Goal: Information Seeking & Learning: Get advice/opinions

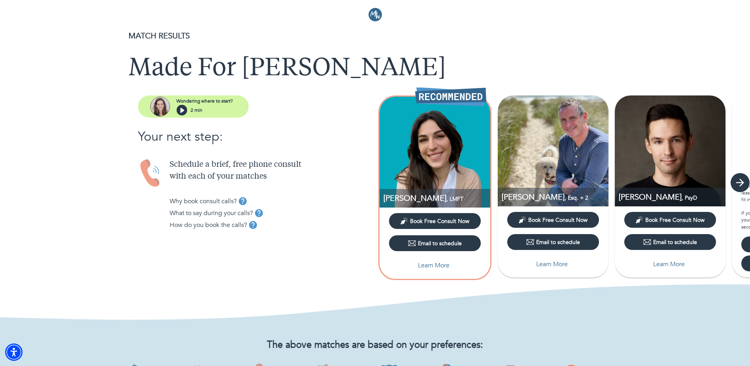
click at [739, 184] on icon "button" at bounding box center [741, 182] width 12 height 12
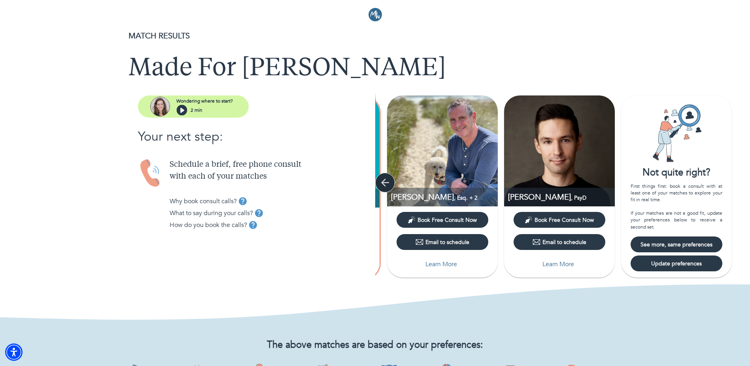
click at [388, 182] on icon "button" at bounding box center [385, 182] width 8 height 8
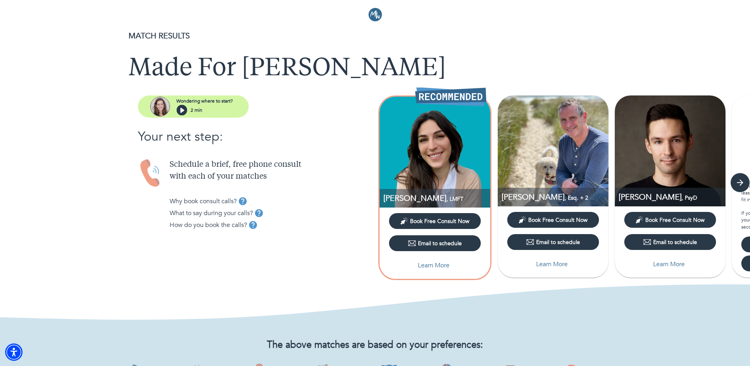
click at [449, 263] on p "Learn More" at bounding box center [434, 264] width 32 height 9
select select "2"
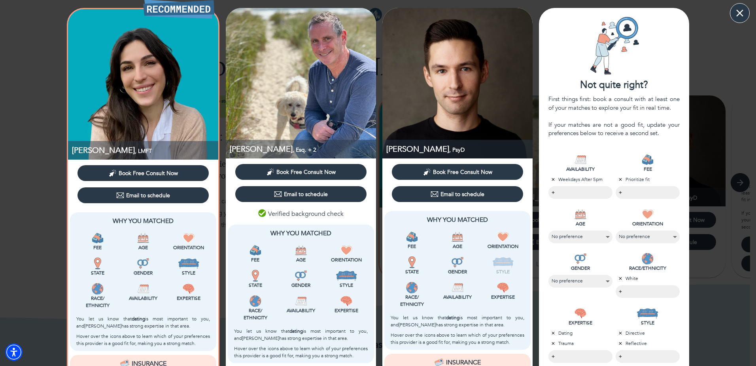
click at [738, 13] on icon "button" at bounding box center [740, 13] width 12 height 12
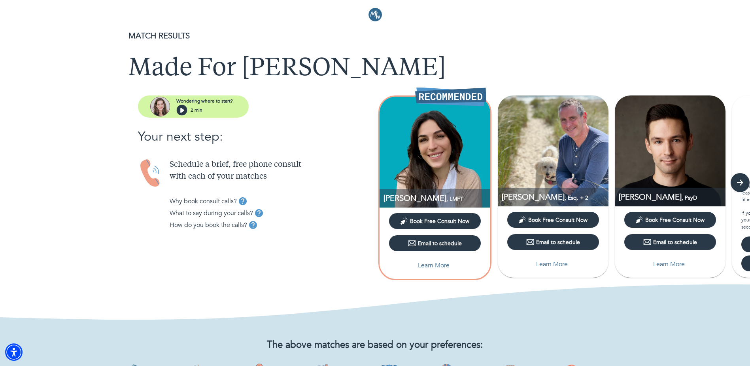
click at [566, 264] on p "Learn More" at bounding box center [552, 263] width 32 height 9
select select "2"
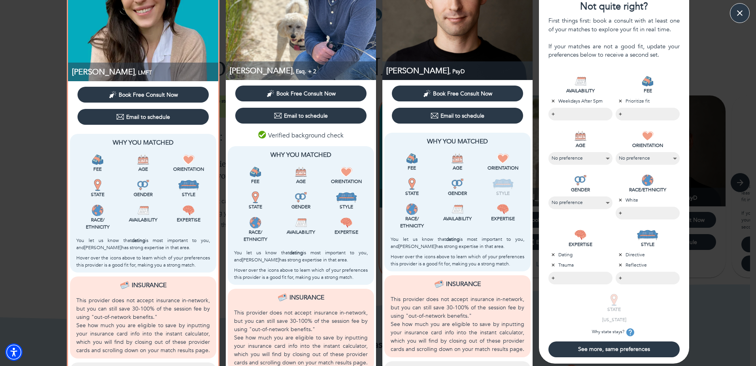
scroll to position [79, 0]
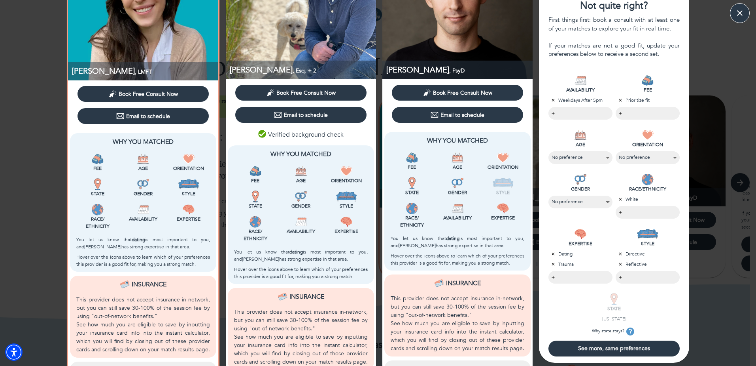
click at [622, 108] on body "MATCH RESULTS Made For Levi Wondering where to start? 2 min Your next step: Sch…" at bounding box center [378, 183] width 756 height 366
click at [664, 53] on div at bounding box center [378, 183] width 756 height 366
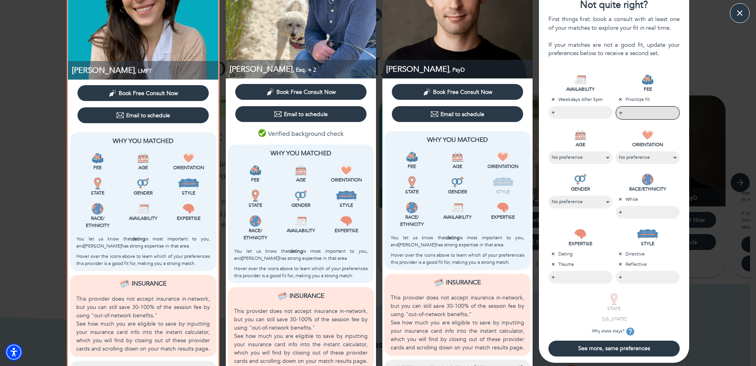
scroll to position [119, 0]
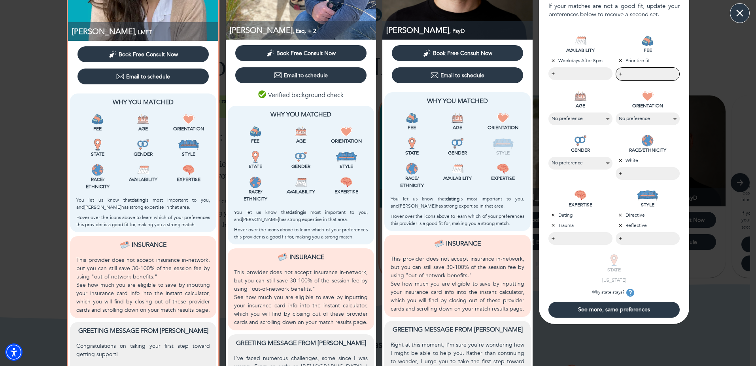
click at [743, 9] on icon "button" at bounding box center [740, 13] width 12 height 12
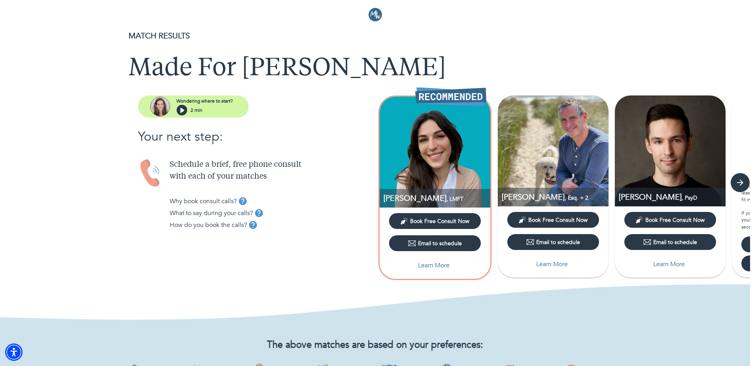
scroll to position [0, 0]
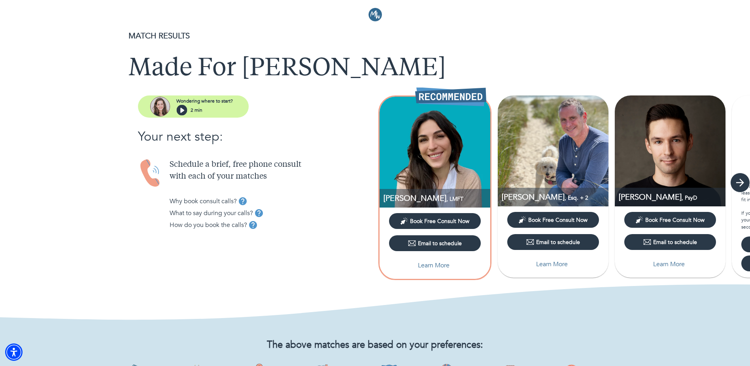
click at [744, 179] on icon "button" at bounding box center [741, 182] width 12 height 12
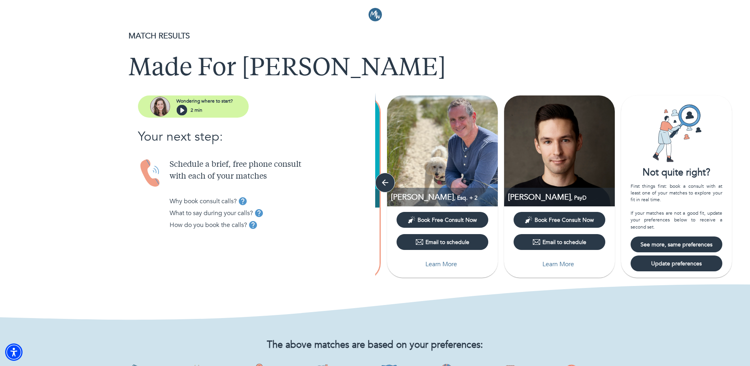
click at [697, 260] on span "Update preferences" at bounding box center [676, 264] width 85 height 8
select select "2"
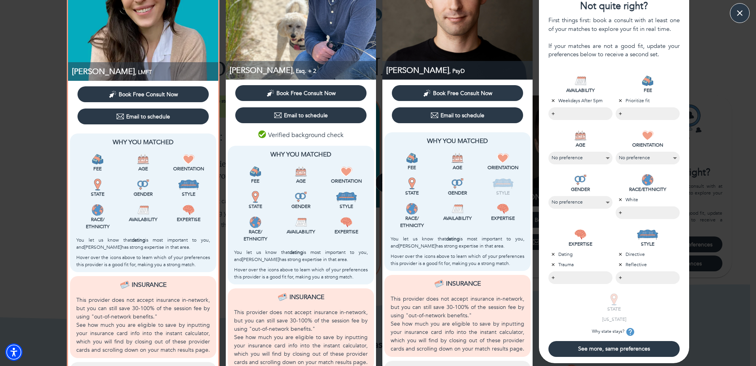
scroll to position [79, 0]
click at [639, 109] on body "MATCH RESULTS Made For Levi Wondering where to start? 2 min Your next step: Sch…" at bounding box center [378, 183] width 756 height 366
click at [664, 79] on div at bounding box center [378, 183] width 756 height 366
click at [620, 349] on span "See more, same preferences" at bounding box center [614, 349] width 125 height 8
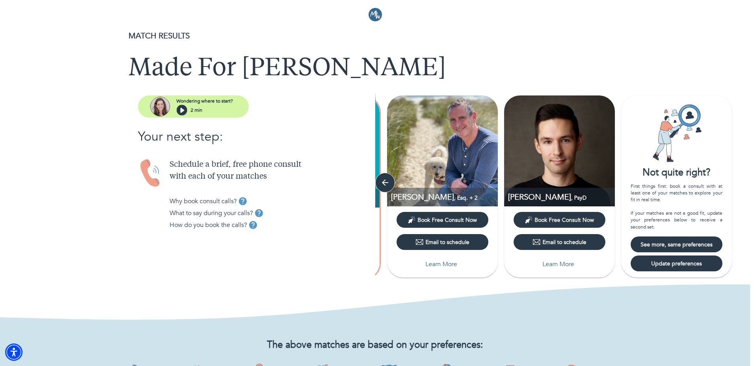
scroll to position [0, 0]
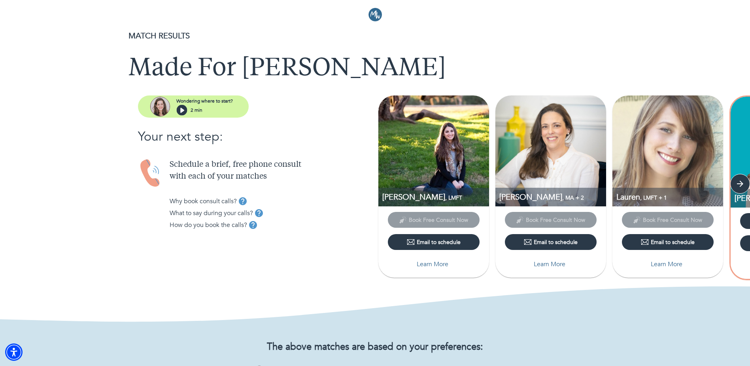
click at [461, 270] on button "Learn More" at bounding box center [434, 264] width 92 height 16
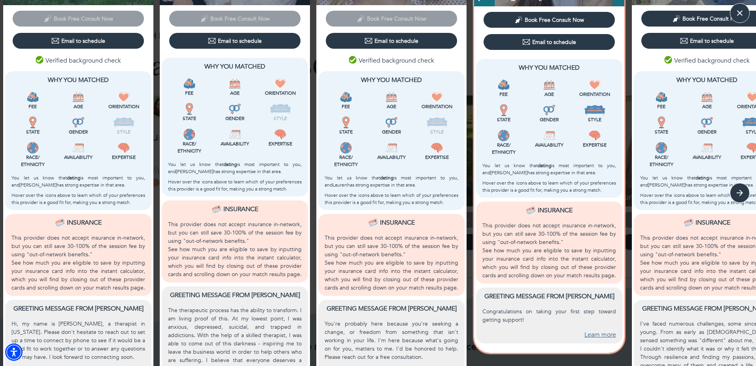
scroll to position [140, 0]
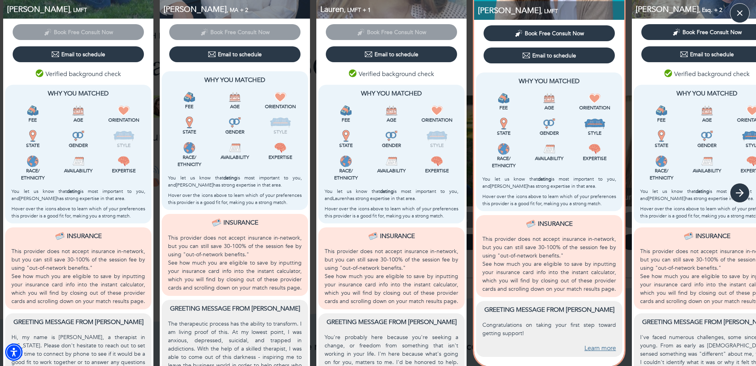
click at [739, 190] on icon "button" at bounding box center [740, 193] width 12 height 12
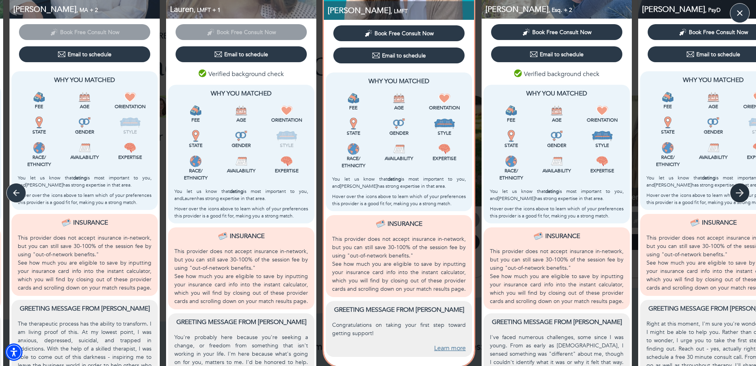
click at [739, 190] on icon "button" at bounding box center [740, 193] width 12 height 12
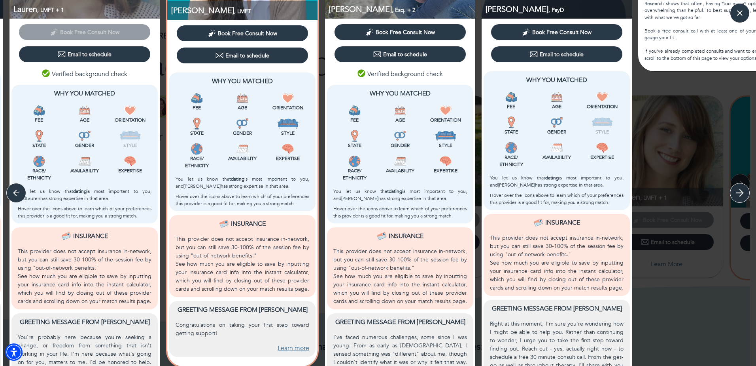
click at [739, 190] on icon "button" at bounding box center [740, 193] width 12 height 12
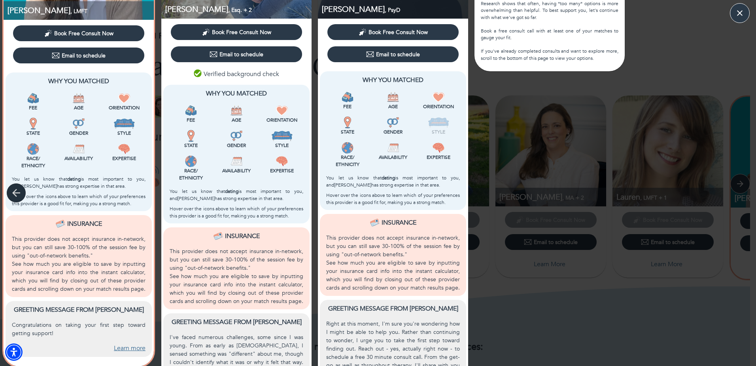
click at [14, 195] on icon "button" at bounding box center [16, 193] width 12 height 12
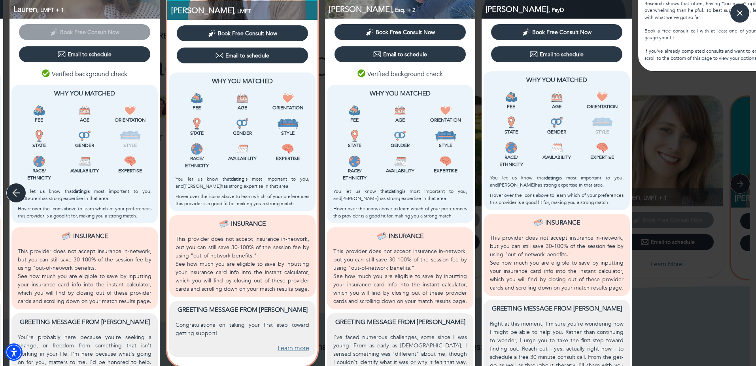
click at [14, 195] on icon "button" at bounding box center [16, 193] width 12 height 12
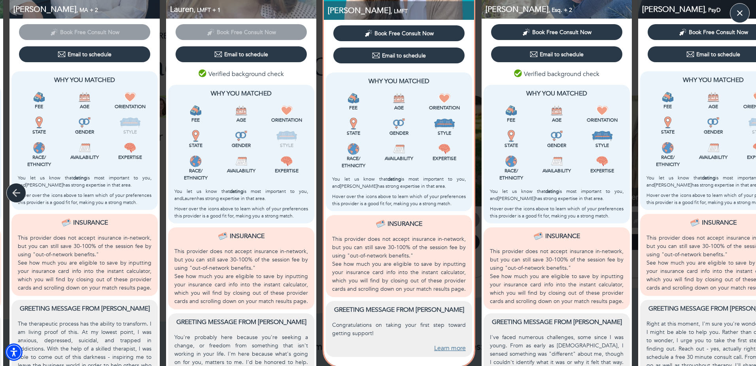
click at [14, 195] on icon "button" at bounding box center [16, 193] width 12 height 12
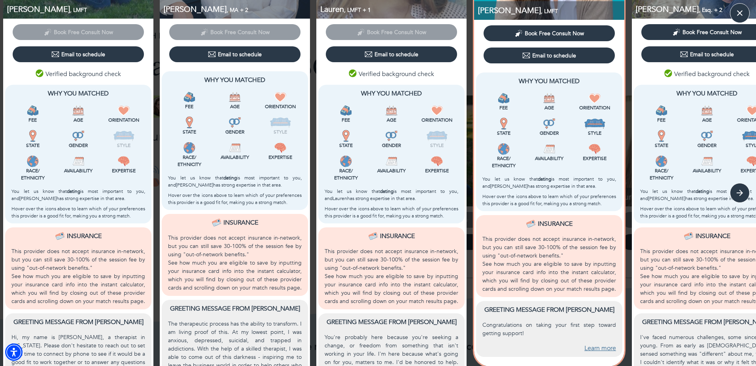
click at [14, 195] on p "You let us know that dating is most important to you, and [PERSON_NAME] has str…" at bounding box center [78, 195] width 134 height 14
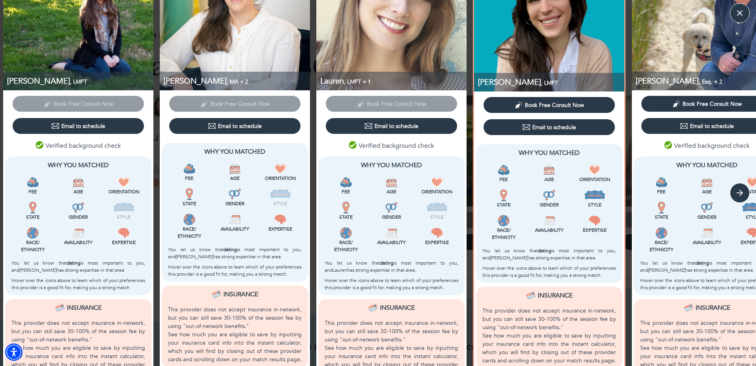
scroll to position [0, 0]
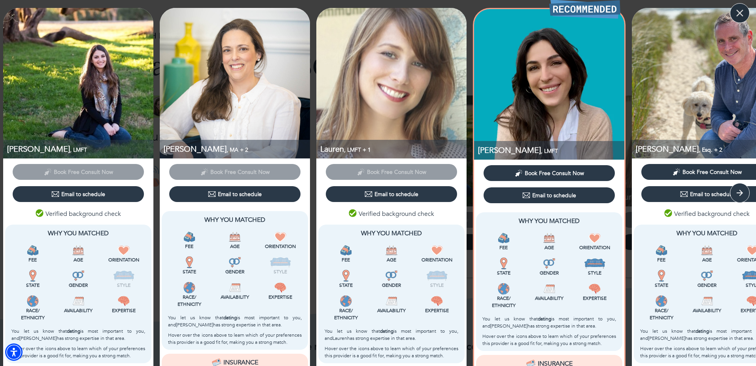
click at [742, 9] on icon "button" at bounding box center [740, 13] width 12 height 12
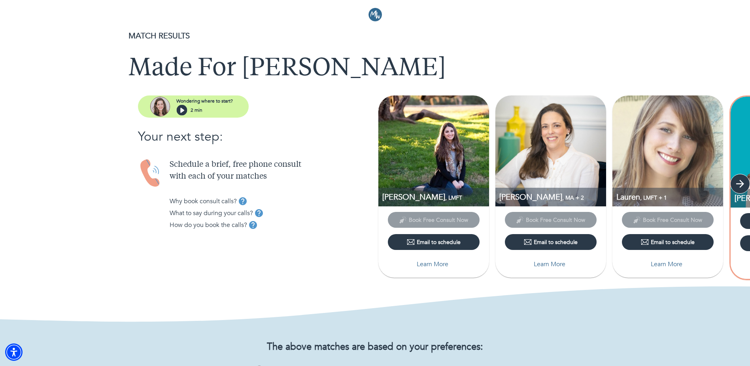
click at [742, 180] on icon "button" at bounding box center [741, 184] width 12 height 12
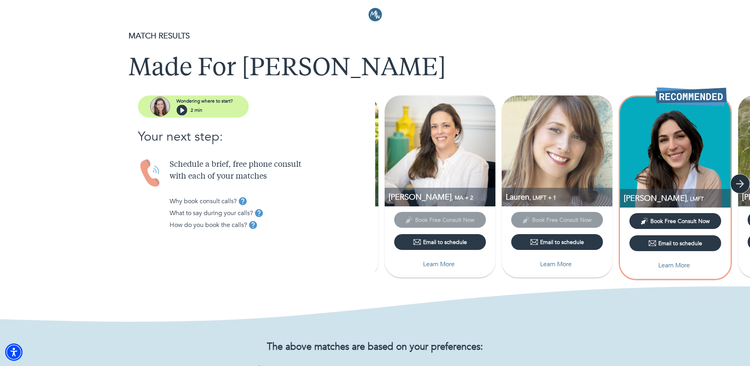
click at [742, 180] on icon "button" at bounding box center [741, 184] width 12 height 12
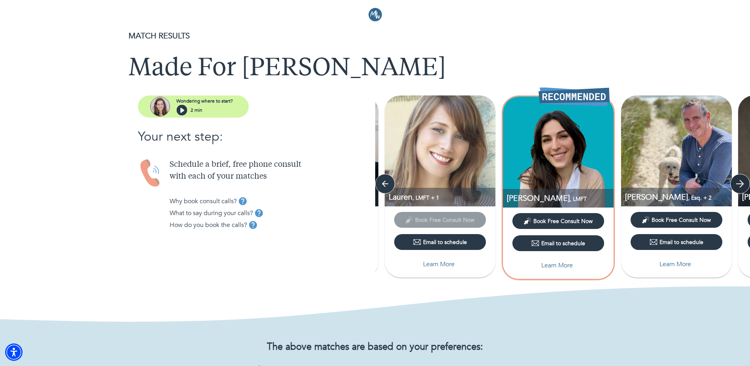
click at [742, 180] on icon "button" at bounding box center [741, 184] width 12 height 12
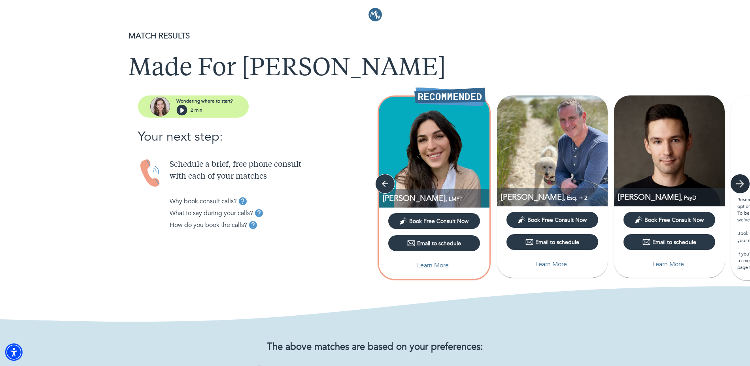
click at [742, 180] on icon "button" at bounding box center [741, 184] width 12 height 12
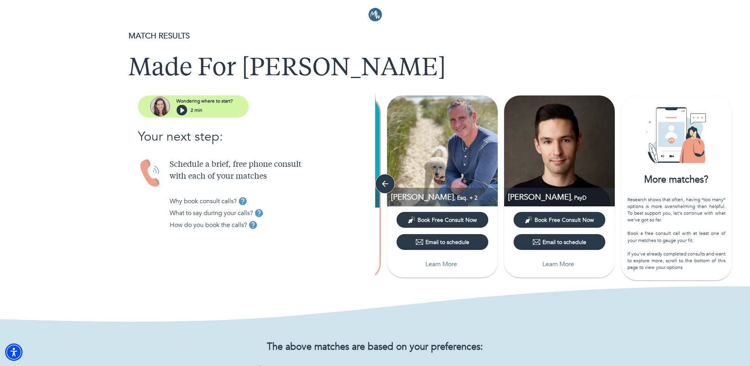
click at [742, 180] on div "[PERSON_NAME] , LMFT Book Free Consult Now Email to schedule Learn More [PERSON…" at bounding box center [562, 188] width 375 height 186
click at [558, 271] on button "Learn More" at bounding box center [560, 264] width 92 height 16
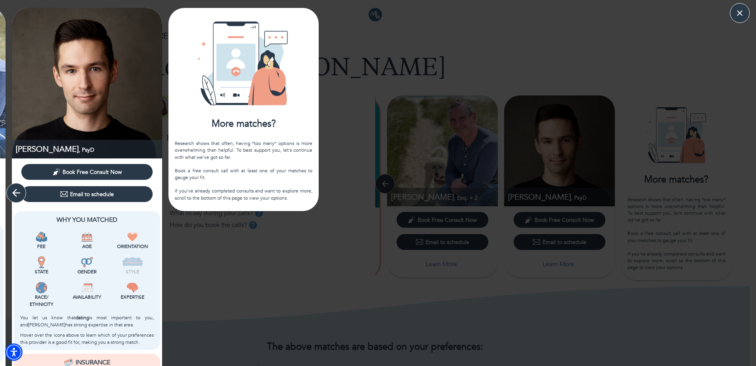
click at [19, 193] on icon "button" at bounding box center [16, 193] width 8 height 8
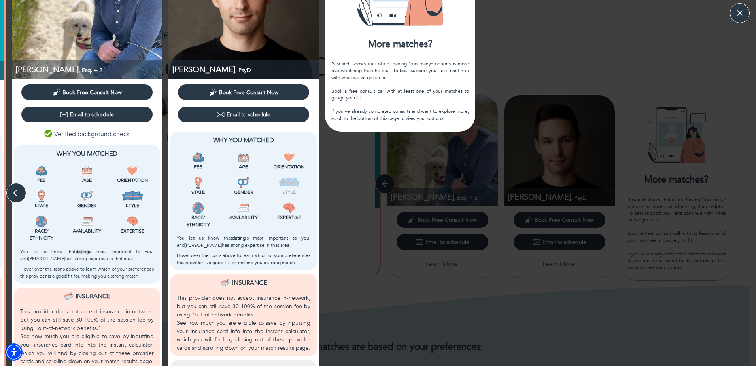
scroll to position [198, 0]
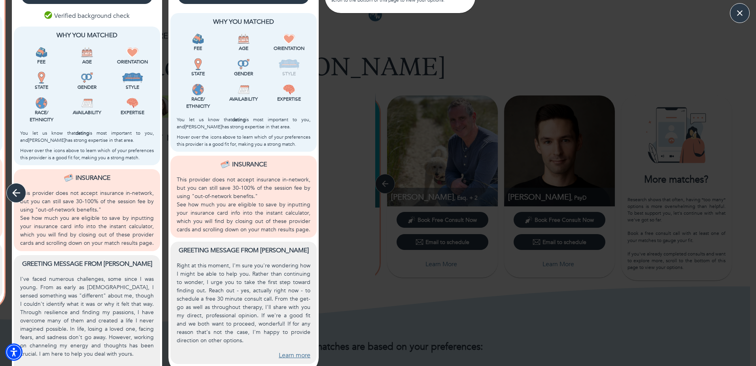
click at [14, 188] on icon "button" at bounding box center [16, 193] width 12 height 12
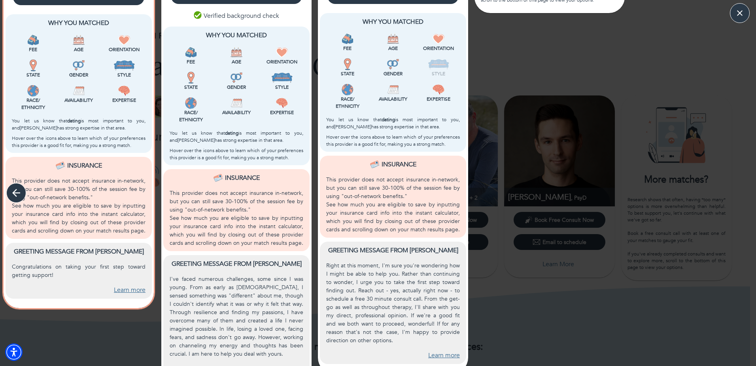
click at [14, 188] on icon "button" at bounding box center [16, 193] width 12 height 12
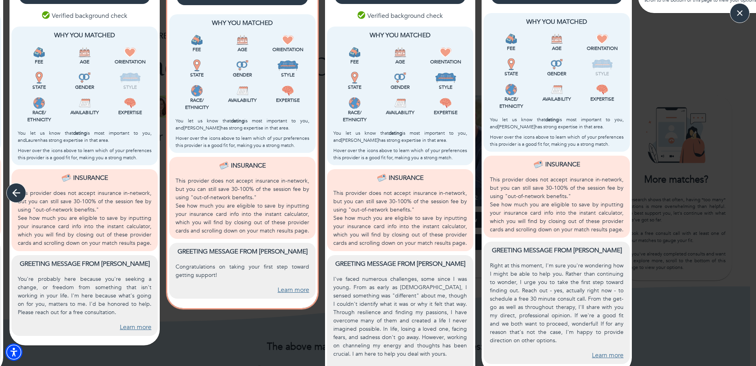
click at [14, 188] on icon "button" at bounding box center [16, 193] width 12 height 12
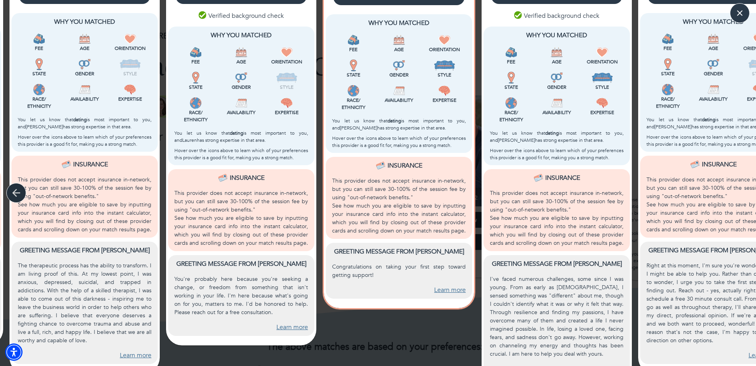
click at [14, 188] on icon "button" at bounding box center [16, 193] width 12 height 12
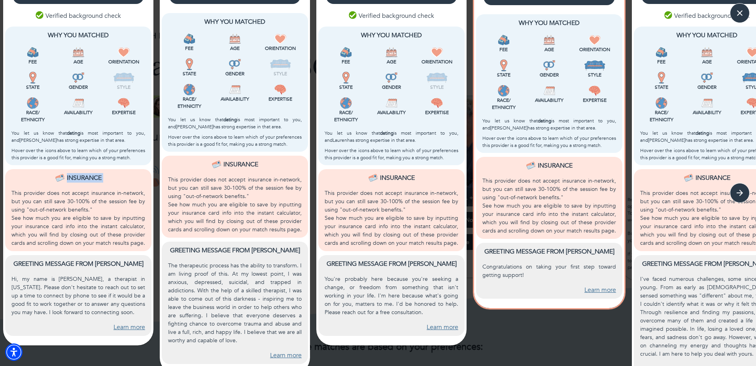
click at [14, 188] on div "Insurance" at bounding box center [78, 181] width 134 height 16
